Goal: Task Accomplishment & Management: Manage account settings

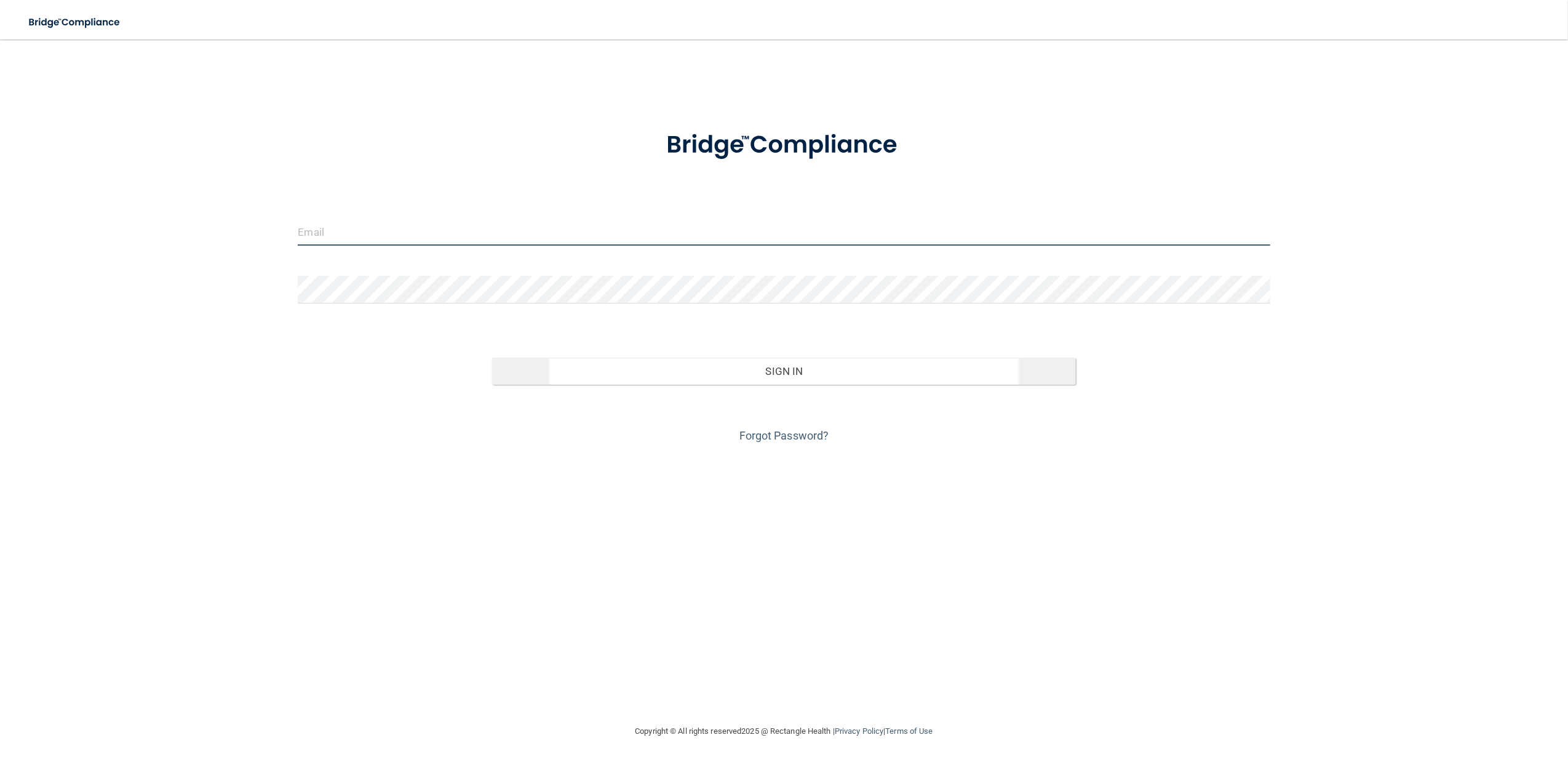
type input "[EMAIL_ADDRESS][DOMAIN_NAME]"
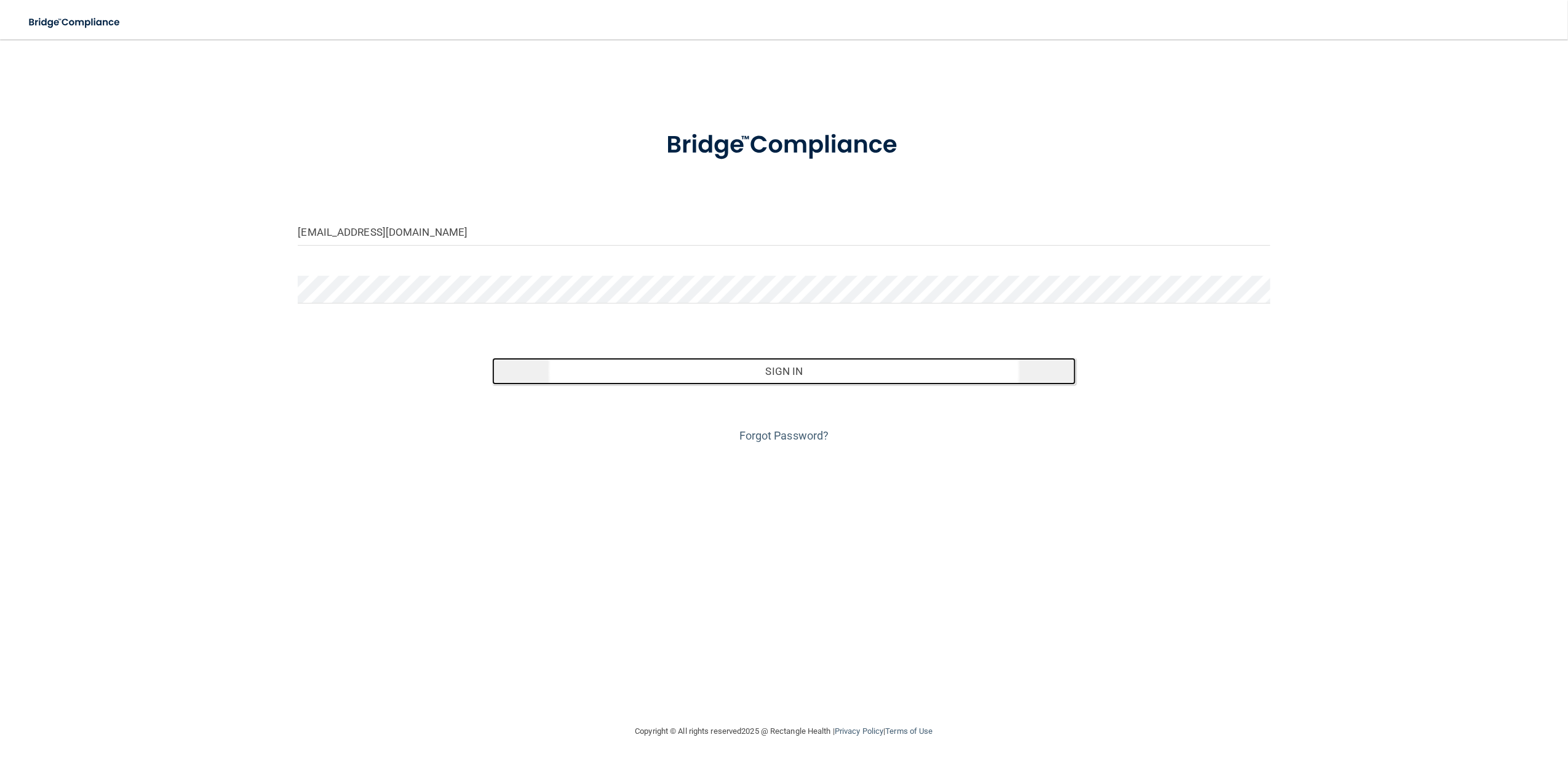
click at [729, 367] on button "Sign In" at bounding box center [784, 371] width 583 height 27
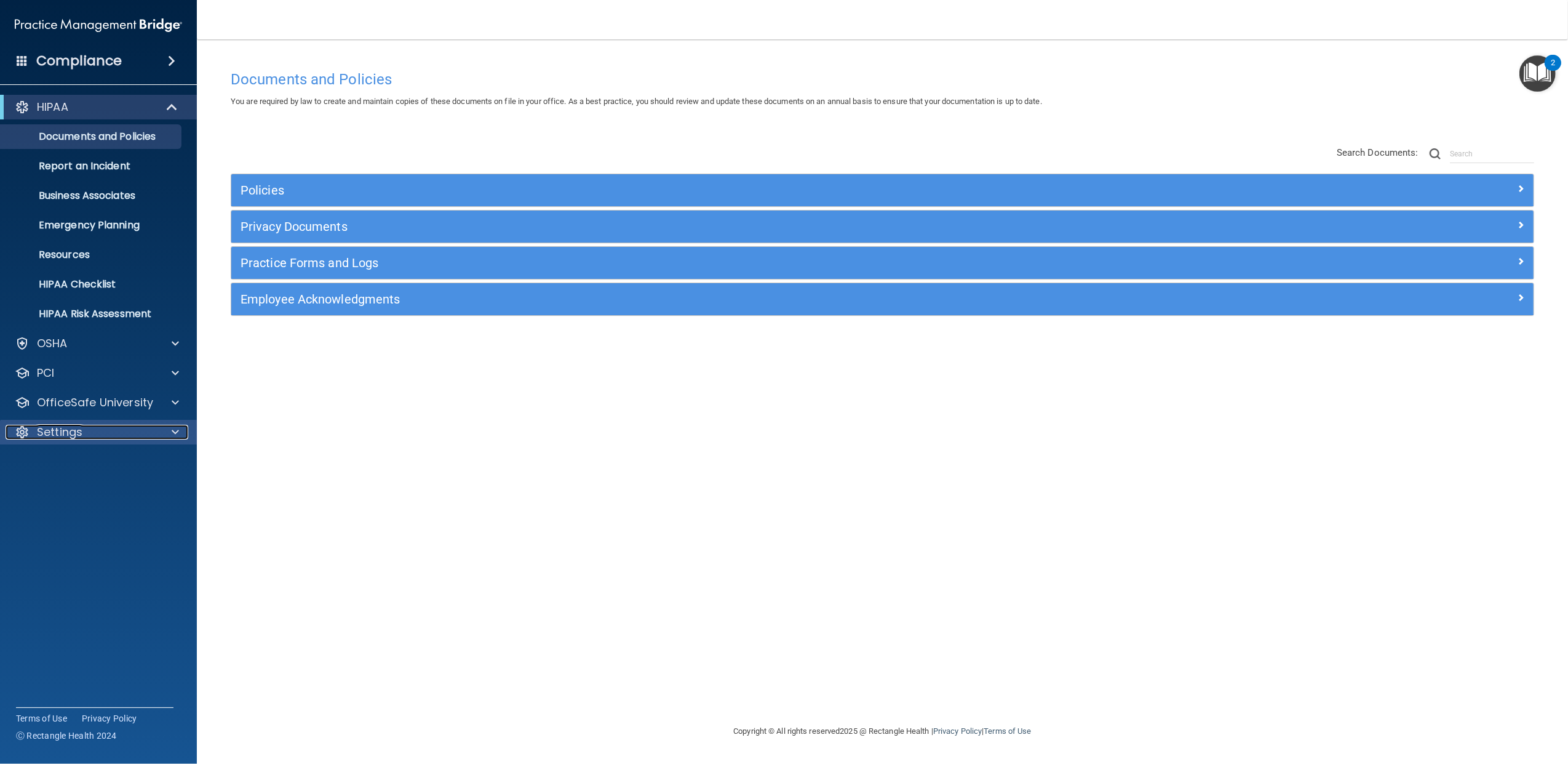
click at [84, 436] on div "Settings" at bounding box center [82, 432] width 152 height 15
click at [84, 486] on p "My Users" at bounding box center [92, 491] width 168 height 12
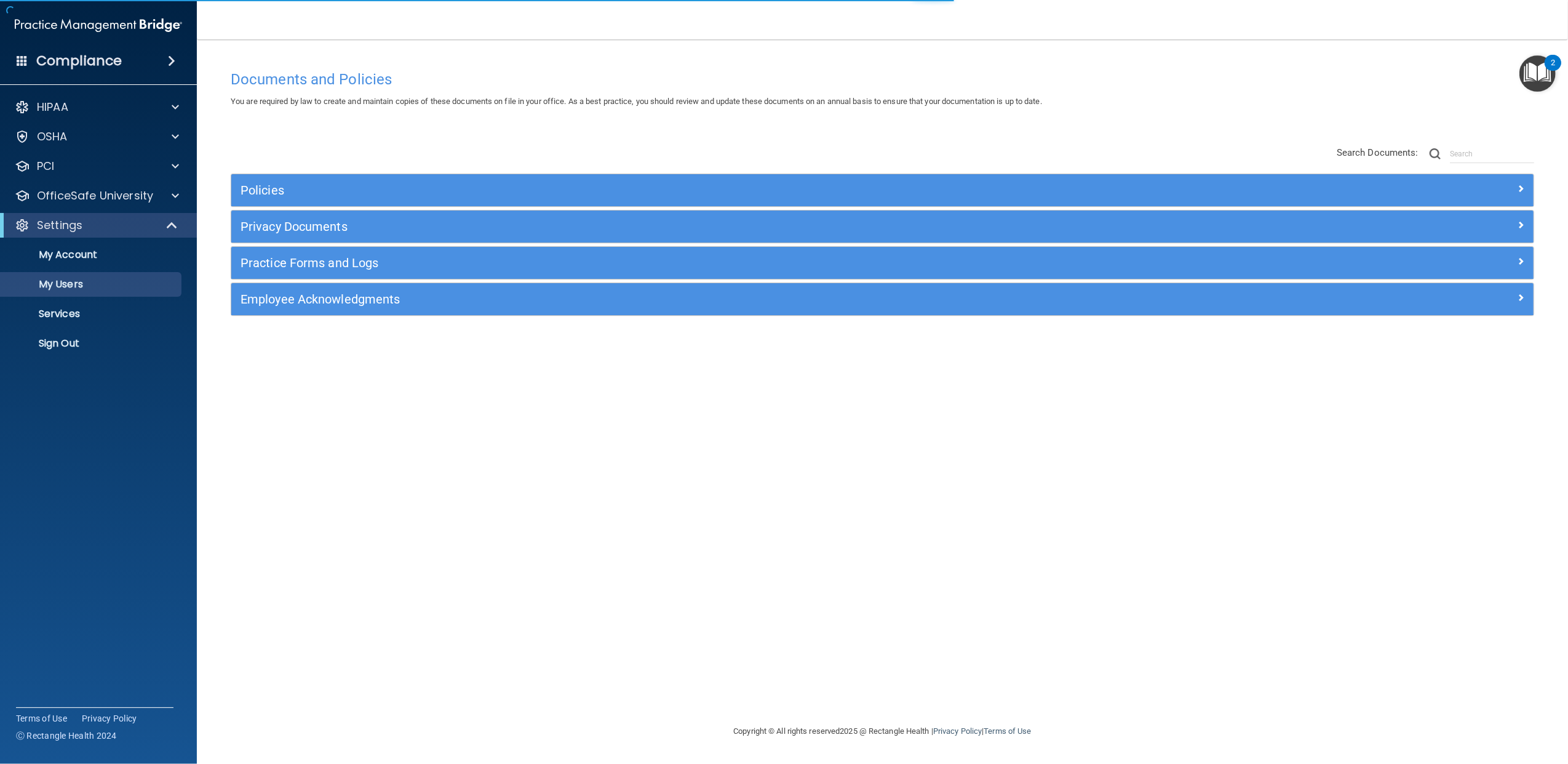
select select "20"
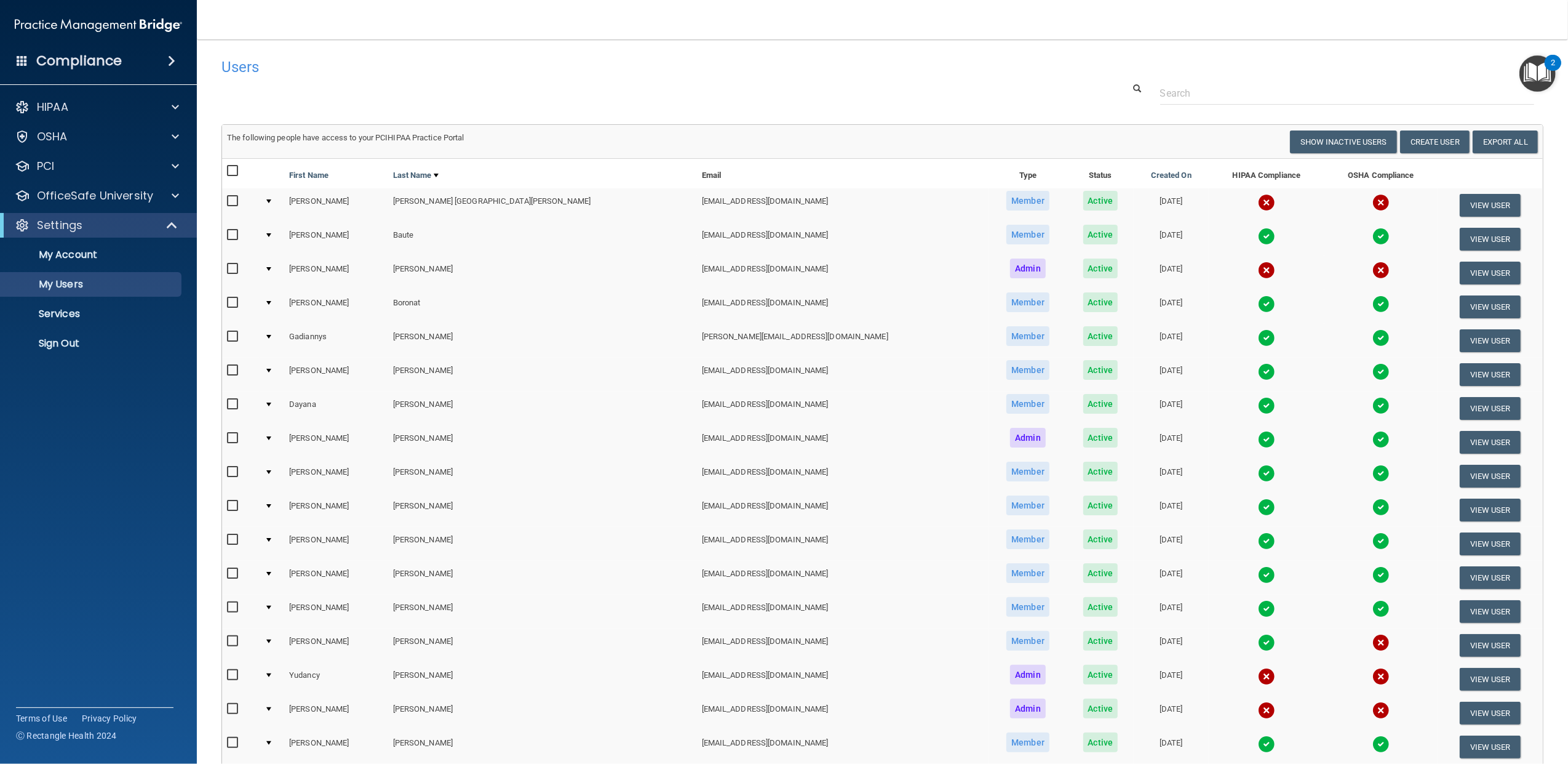
click at [274, 200] on td at bounding box center [272, 205] width 24 height 34
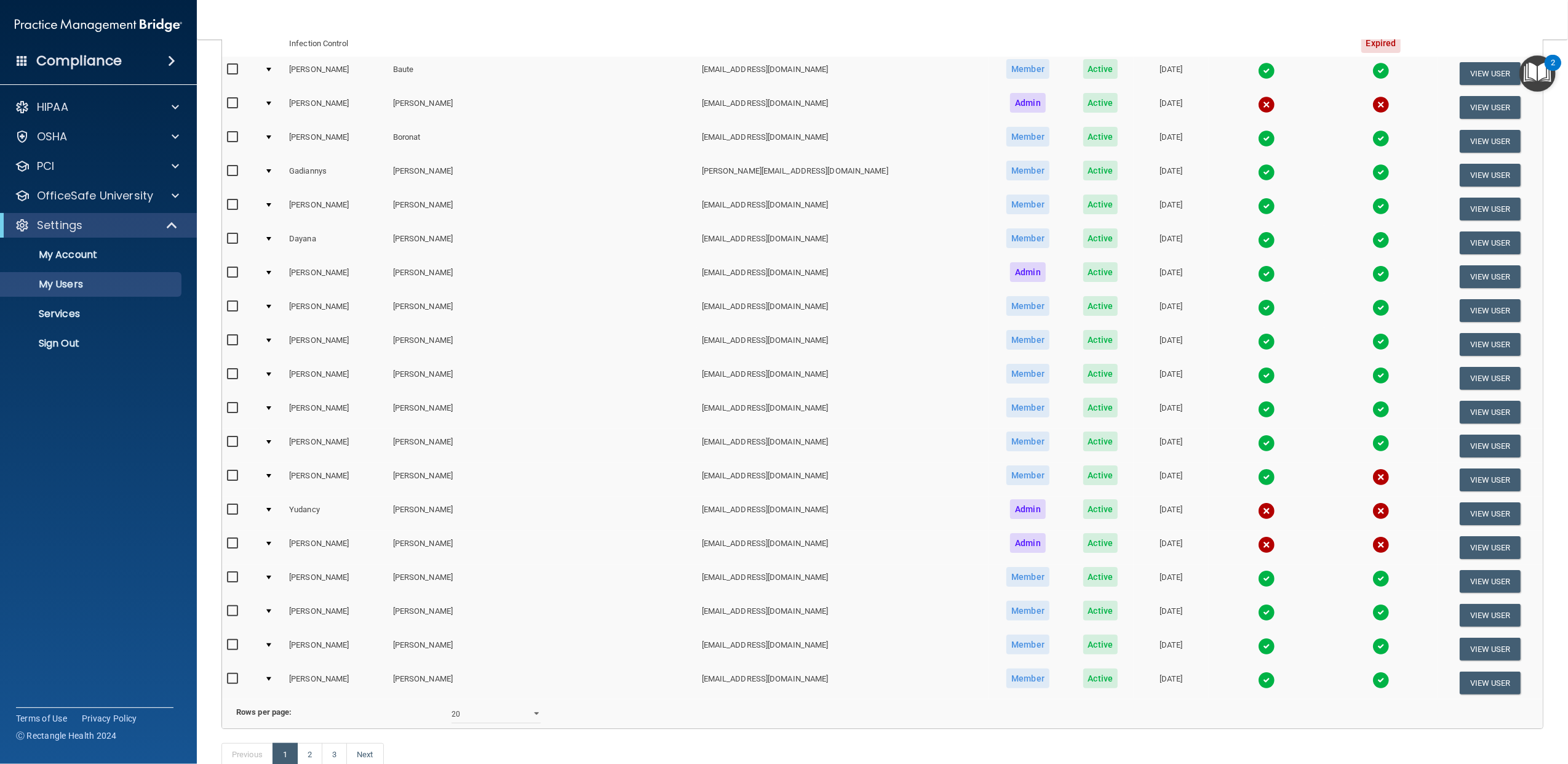
scroll to position [487, 0]
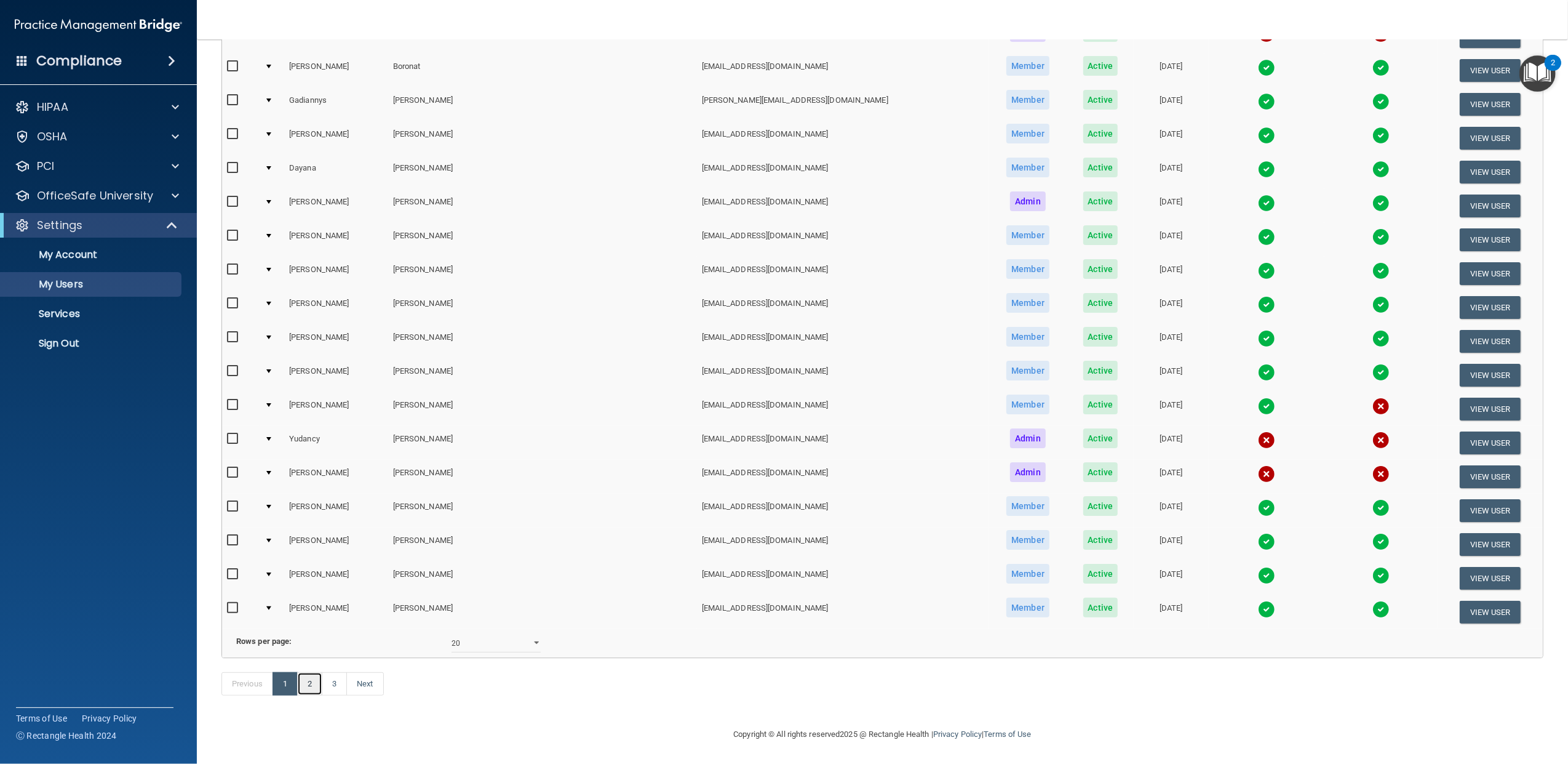
click at [311, 678] on link "2" at bounding box center [310, 683] width 25 height 24
select select "20"
